Goal: Task Accomplishment & Management: Use online tool/utility

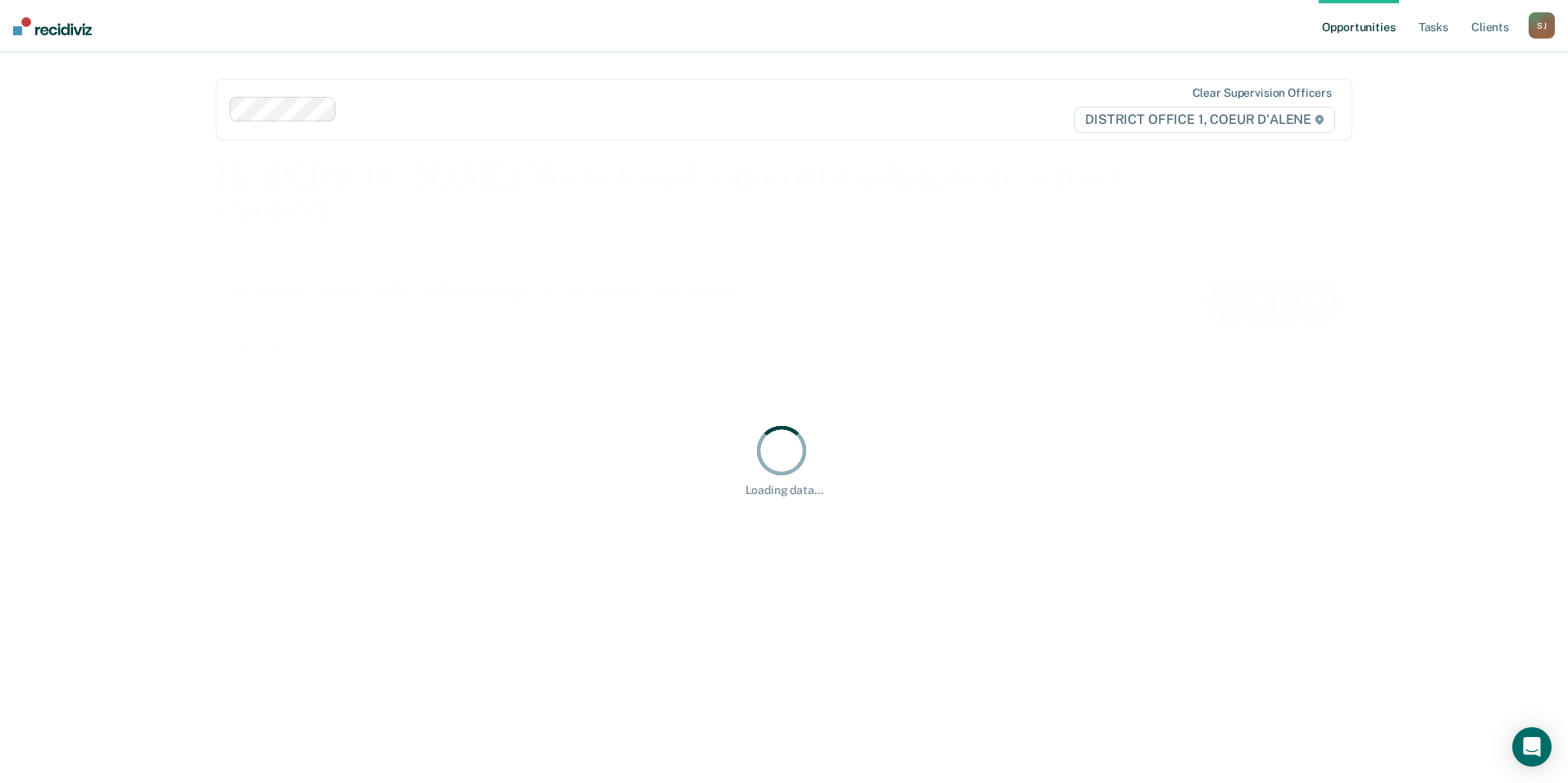
click at [808, 468] on div at bounding box center [784, 452] width 61 height 61
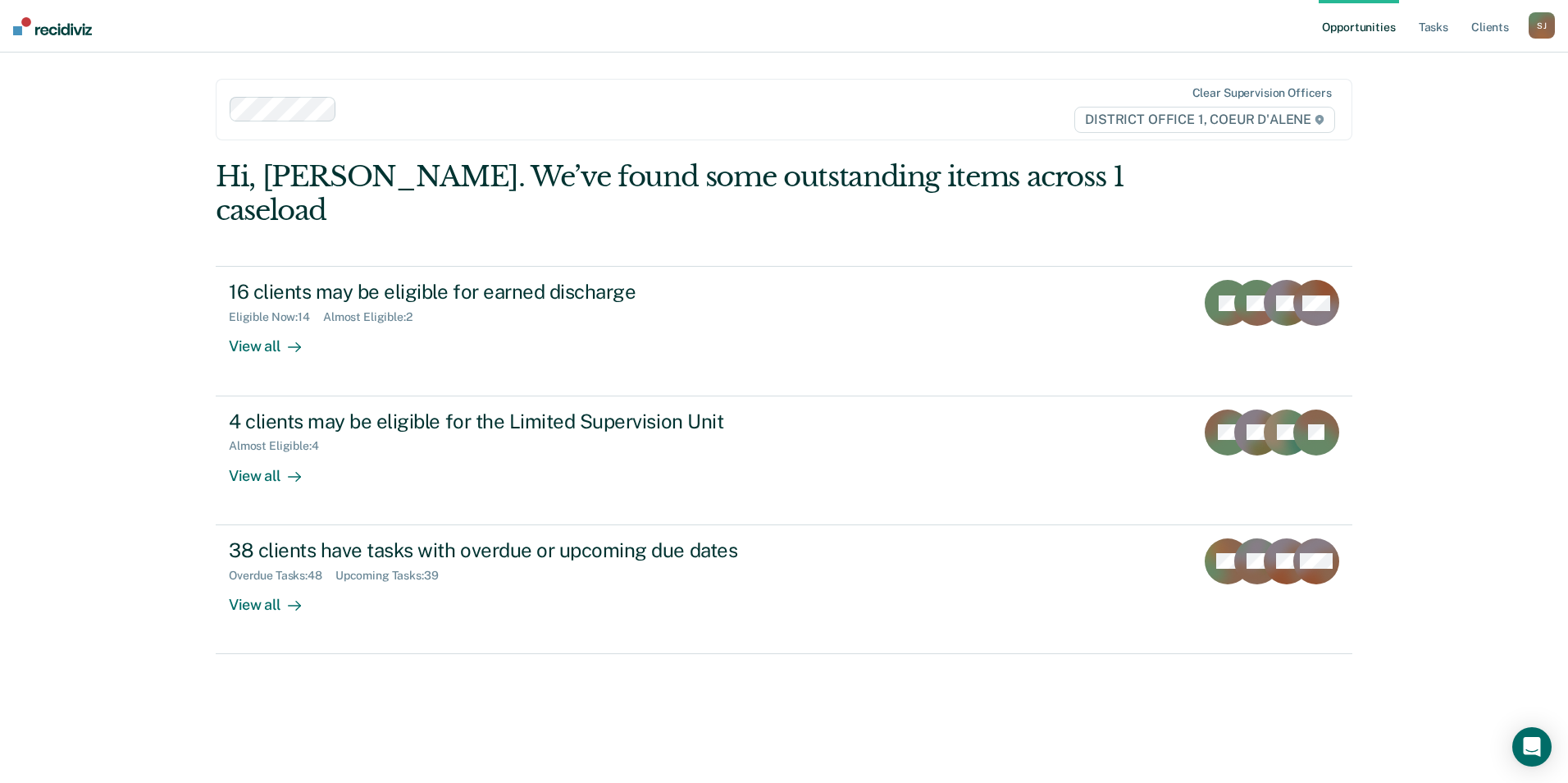
click at [1412, 24] on ul "Opportunities Tasks Client s" at bounding box center [1425, 26] width 210 height 53
click at [1413, 25] on ul "Opportunities Tasks Client s" at bounding box center [1425, 26] width 210 height 53
click at [1420, 36] on link "Tasks" at bounding box center [1434, 26] width 36 height 53
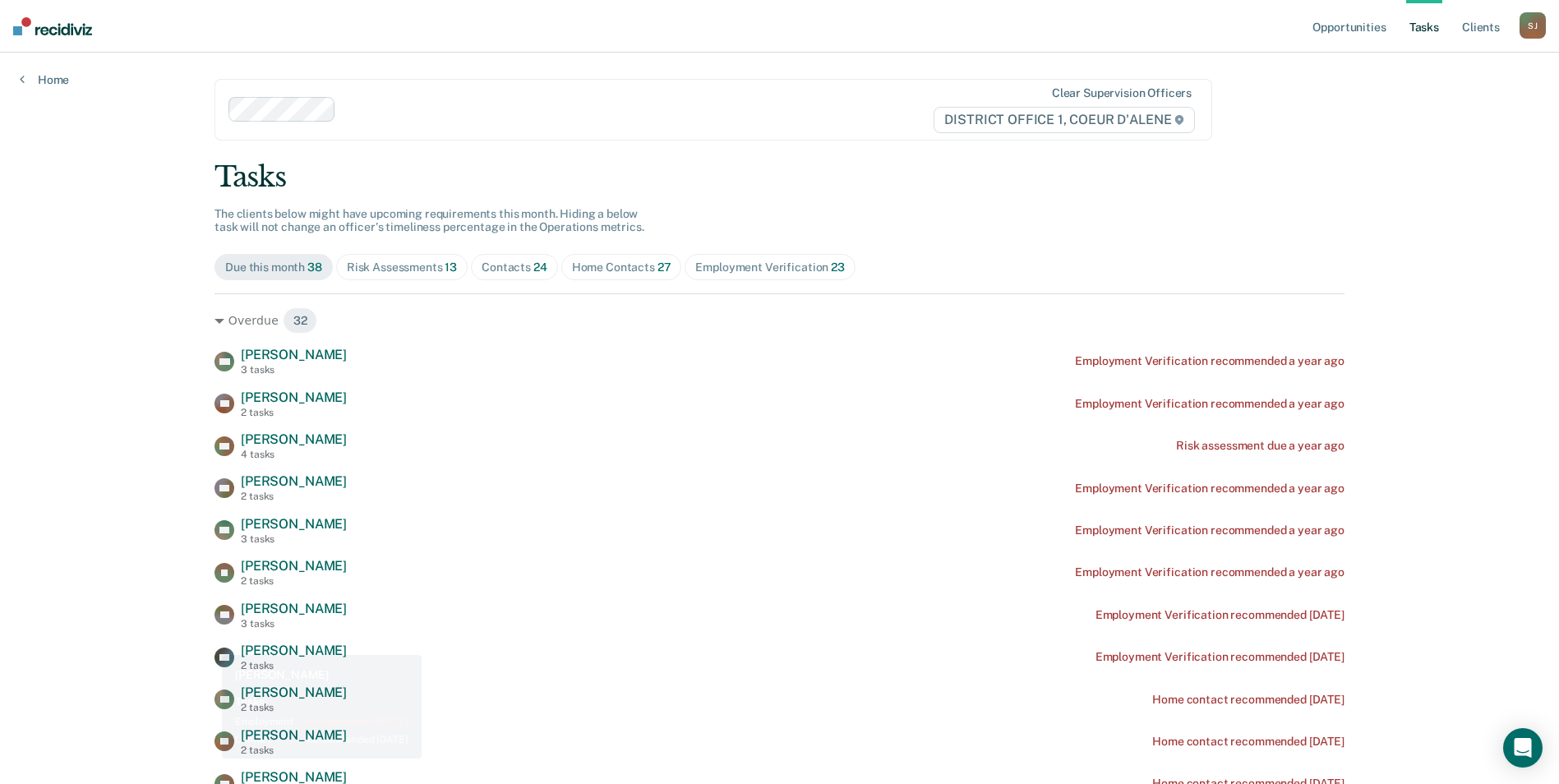
click at [215, 642] on div "[PERSON_NAME] 2 tasks" at bounding box center [281, 657] width 132 height 29
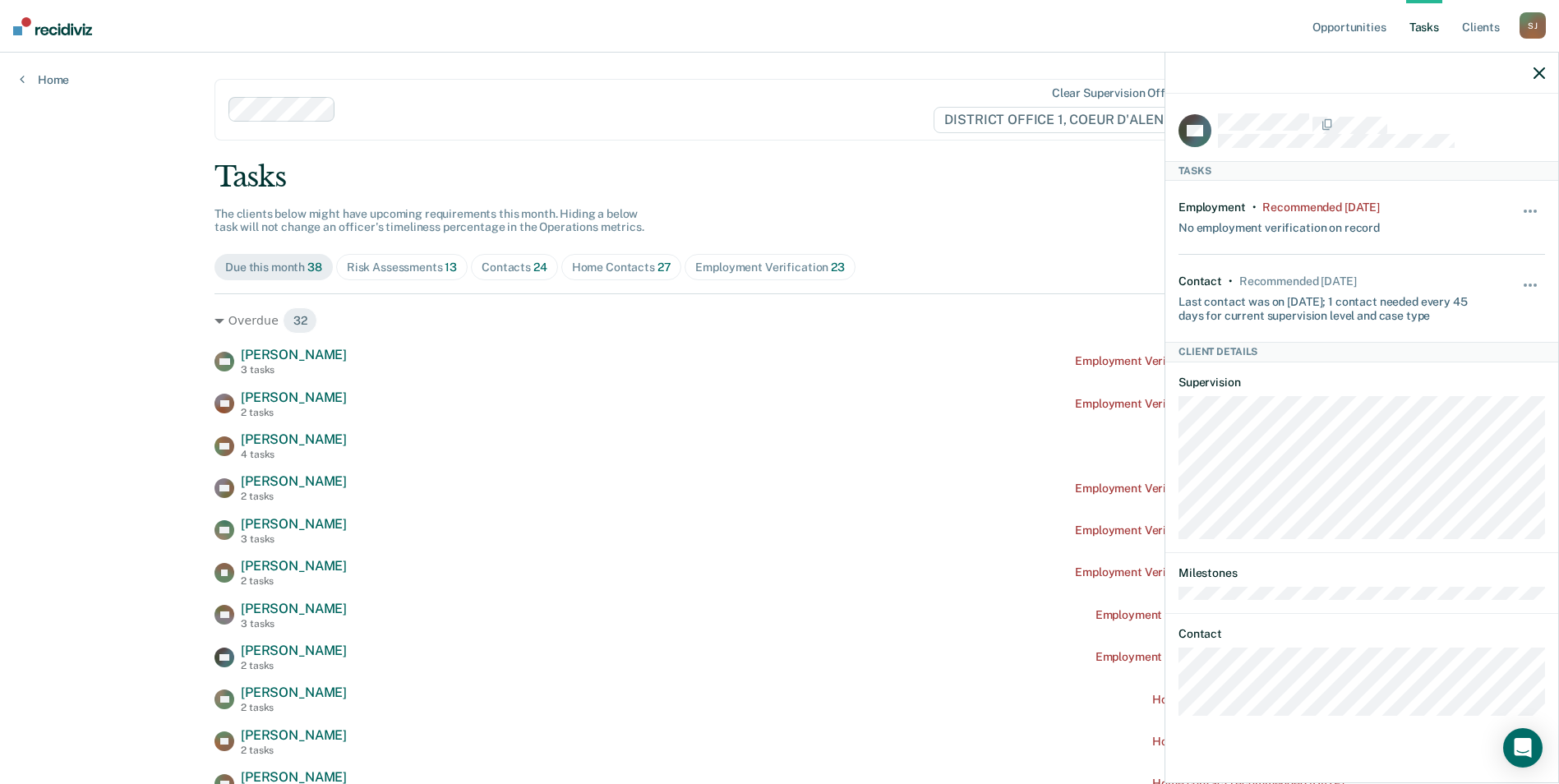
click at [507, 274] on div "Contacts 24" at bounding box center [514, 267] width 66 height 14
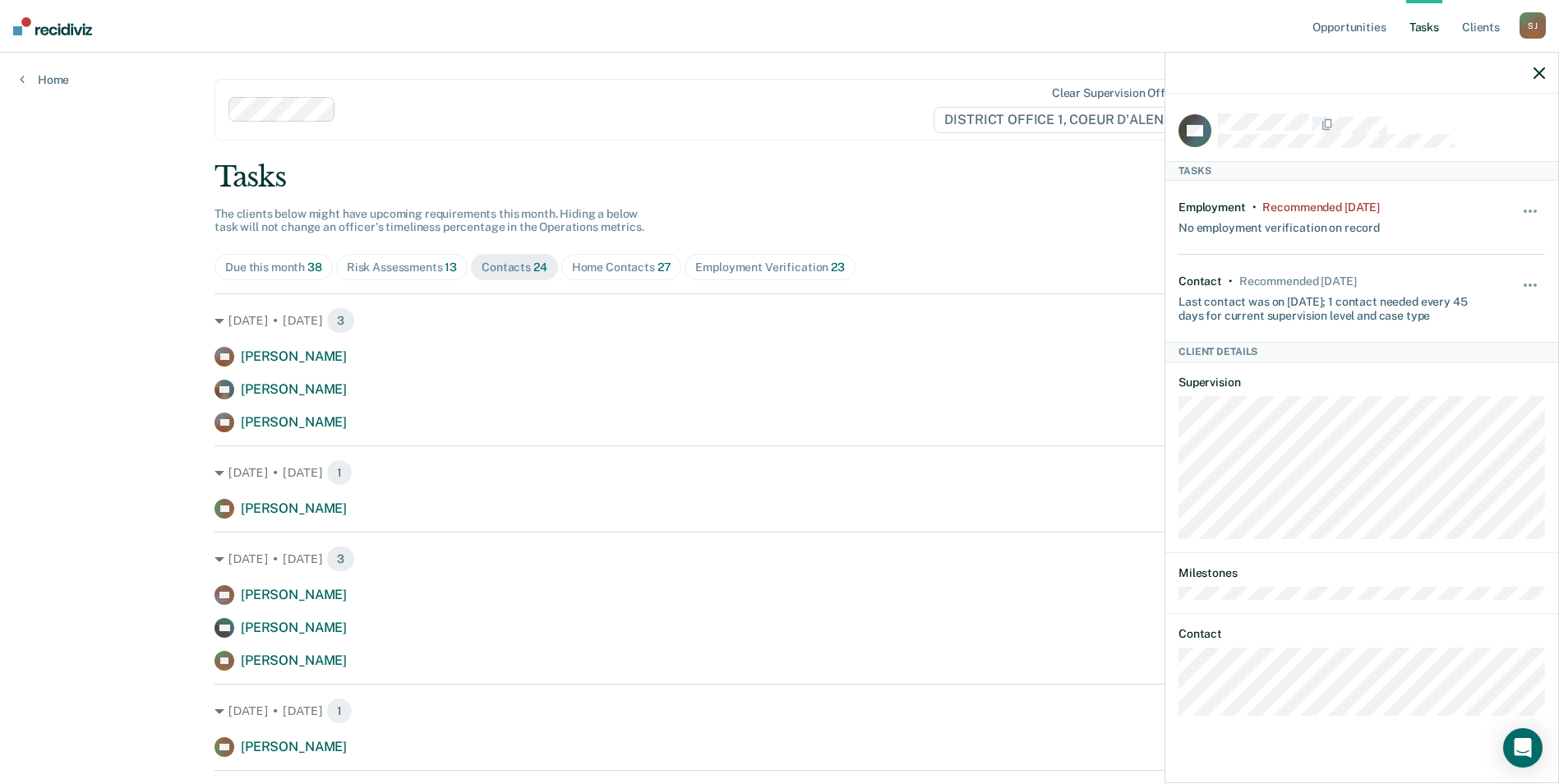
click at [1525, 73] on div at bounding box center [1362, 73] width 393 height 41
click at [1536, 67] on icon "button" at bounding box center [1539, 73] width 11 height 11
